Goal: Information Seeking & Learning: Find specific fact

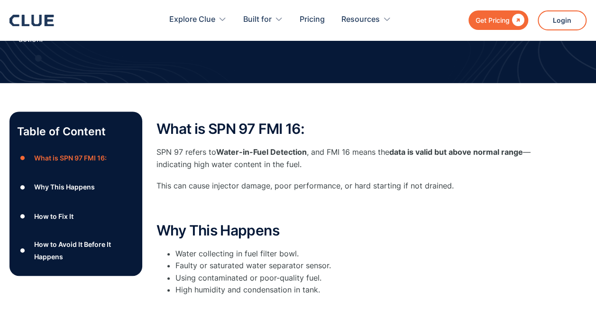
scroll to position [92, 0]
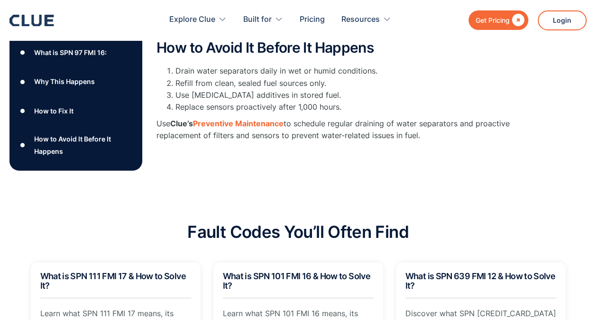
scroll to position [468, 0]
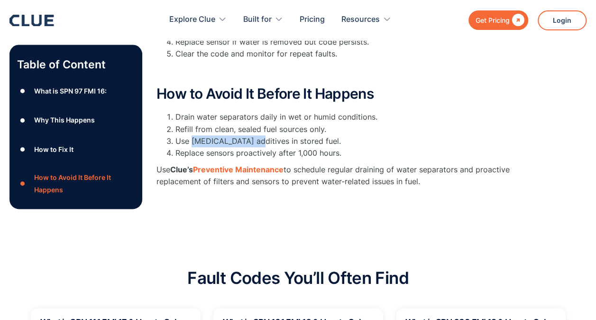
drag, startPoint x: 193, startPoint y: 131, endPoint x: 253, endPoint y: 129, distance: 60.2
click at [253, 135] on li "Use [MEDICAL_DATA] additives in stored fuel." at bounding box center [355, 141] width 360 height 12
copy li "biocide additives"
